Goal: Information Seeking & Learning: Learn about a topic

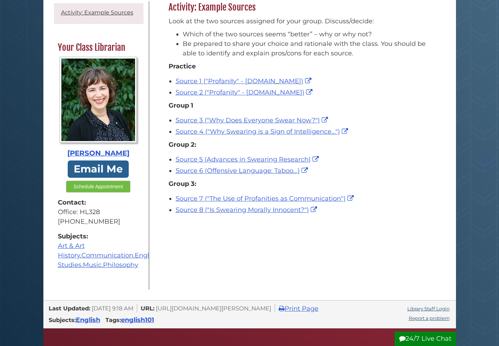
scroll to position [107, 0]
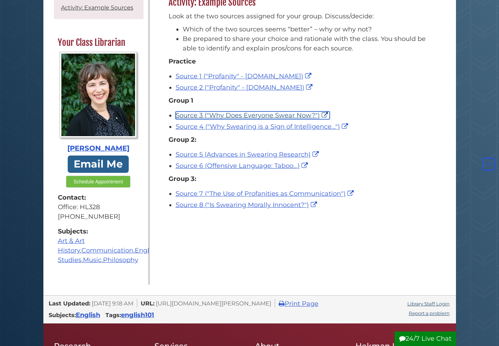
click at [255, 114] on link "Source 3 ("Why Does Everyone Swear Now?")" at bounding box center [253, 115] width 154 height 8
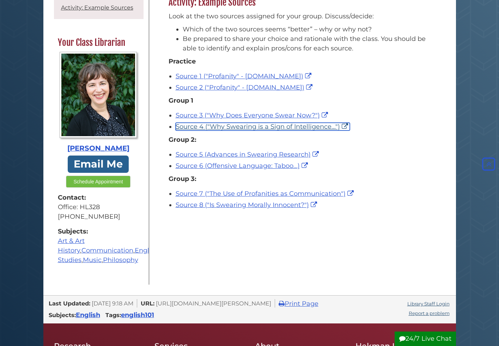
click at [260, 125] on link "Source 4 ("Why Swearing is a Sign of Intelligence...")" at bounding box center [263, 127] width 174 height 8
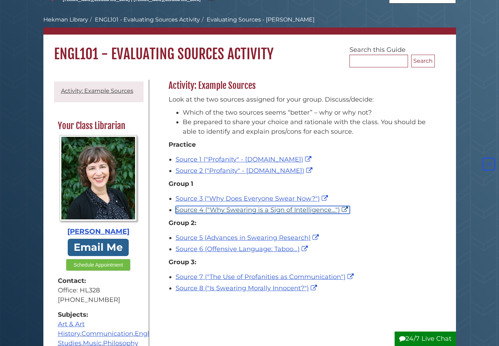
scroll to position [0, 0]
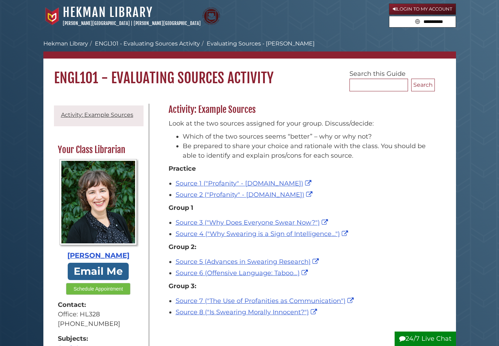
click at [442, 339] on button "24/7 Live Chat" at bounding box center [424, 338] width 61 height 14
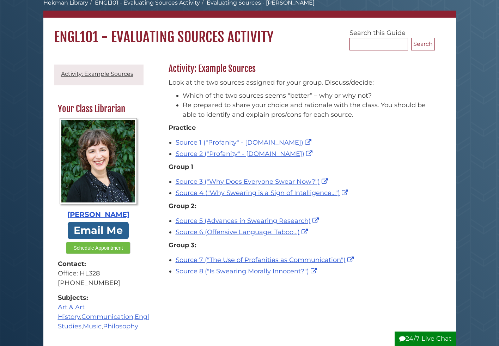
scroll to position [43, 0]
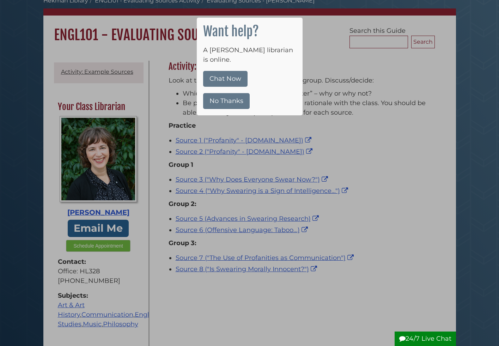
click at [239, 96] on button "No Thanks" at bounding box center [226, 101] width 47 height 16
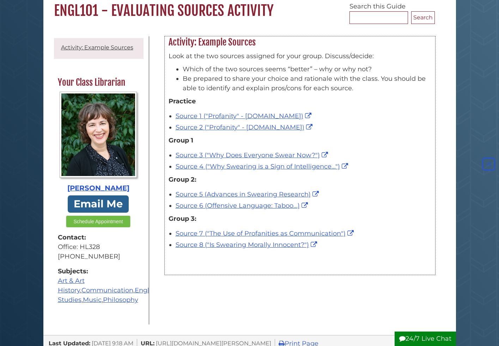
scroll to position [67, 0]
click at [316, 34] on div "Menu Evaluating Sources - [PERSON_NAME] Activity: Example Sources Your Class Li…" at bounding box center [249, 180] width 412 height 309
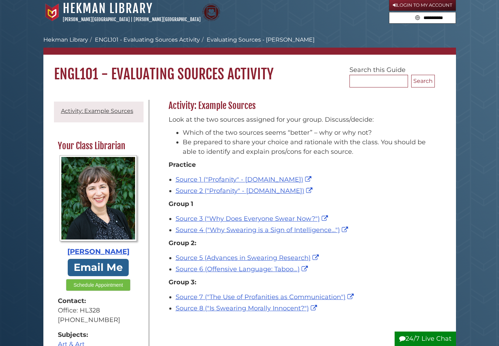
scroll to position [0, 0]
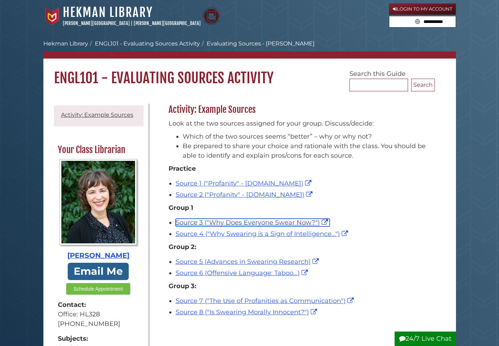
click at [259, 223] on link "Source 3 ("Why Does Everyone Swear Now?")" at bounding box center [253, 223] width 154 height 8
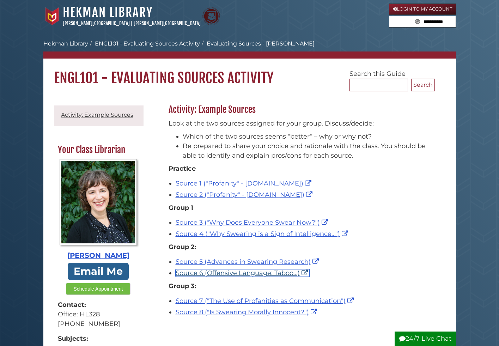
click at [252, 274] on link "Source 6 (Offensive Language: Taboo...)" at bounding box center [243, 273] width 134 height 8
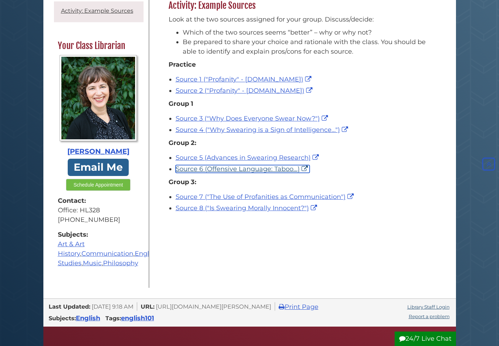
scroll to position [104, 0]
